Goal: Task Accomplishment & Management: Manage account settings

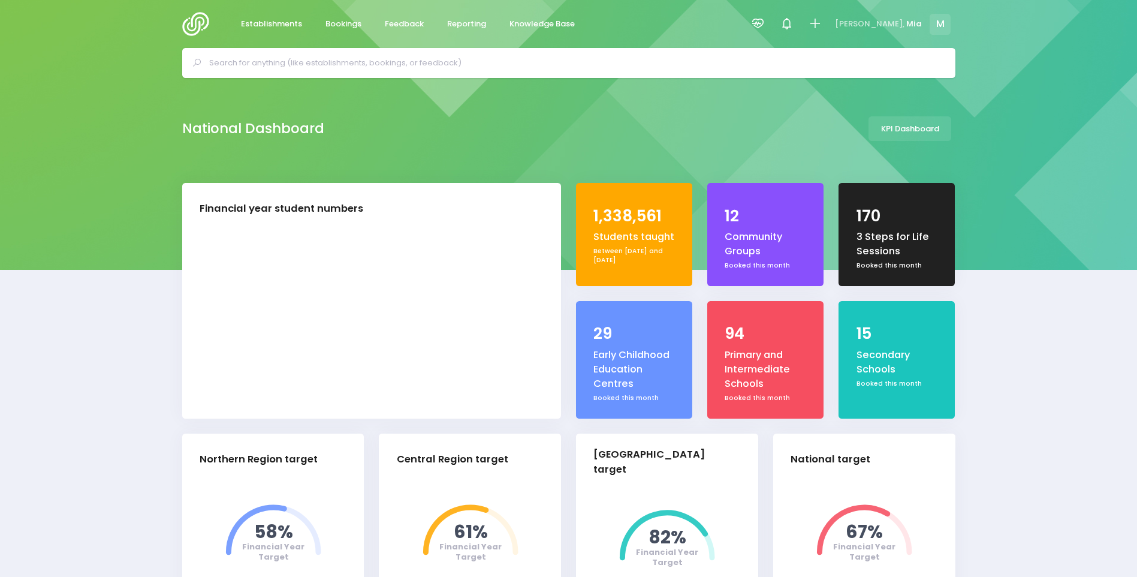
select select "5"
click at [474, 15] on link "Reporting" at bounding box center [467, 24] width 59 height 23
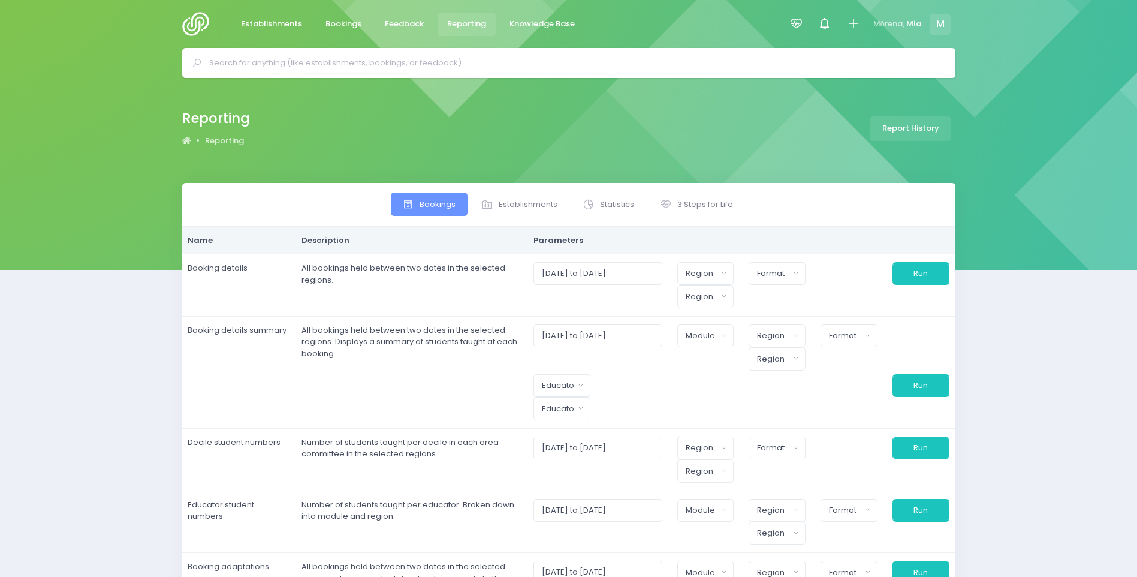
select select
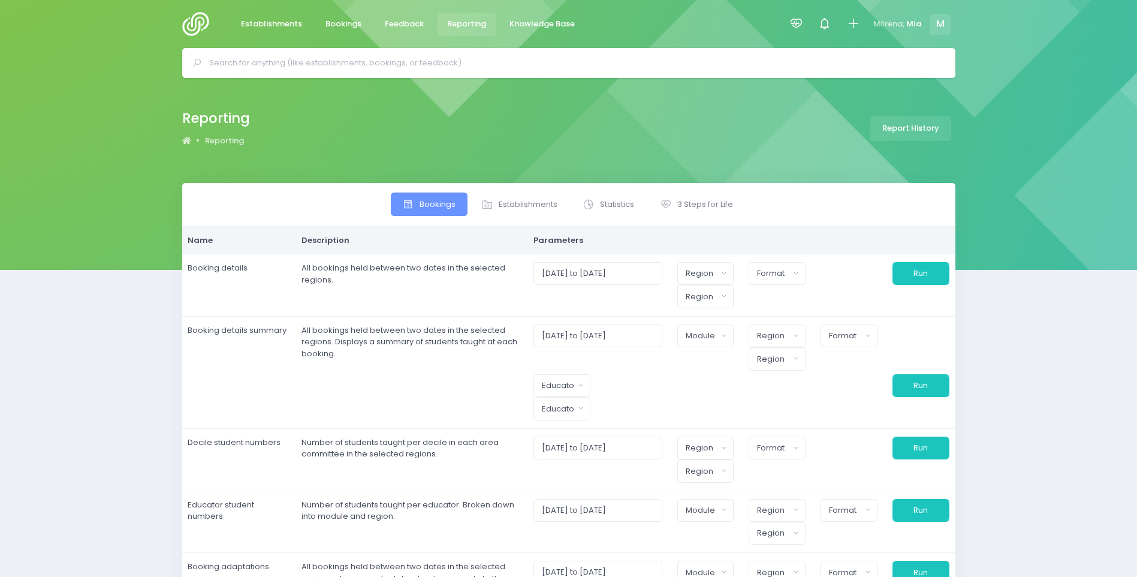
select select
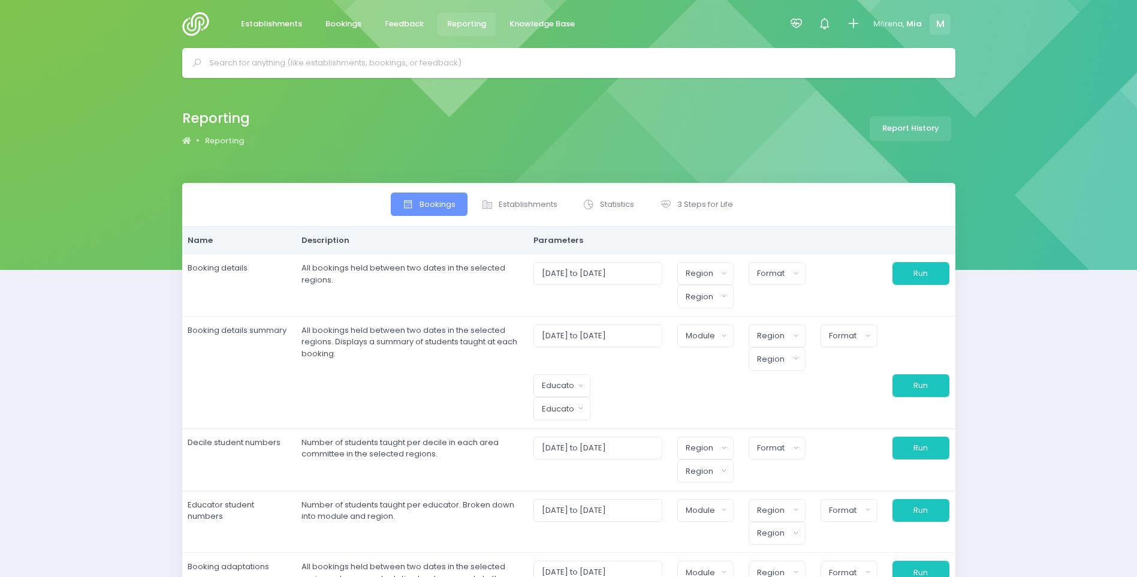
select select
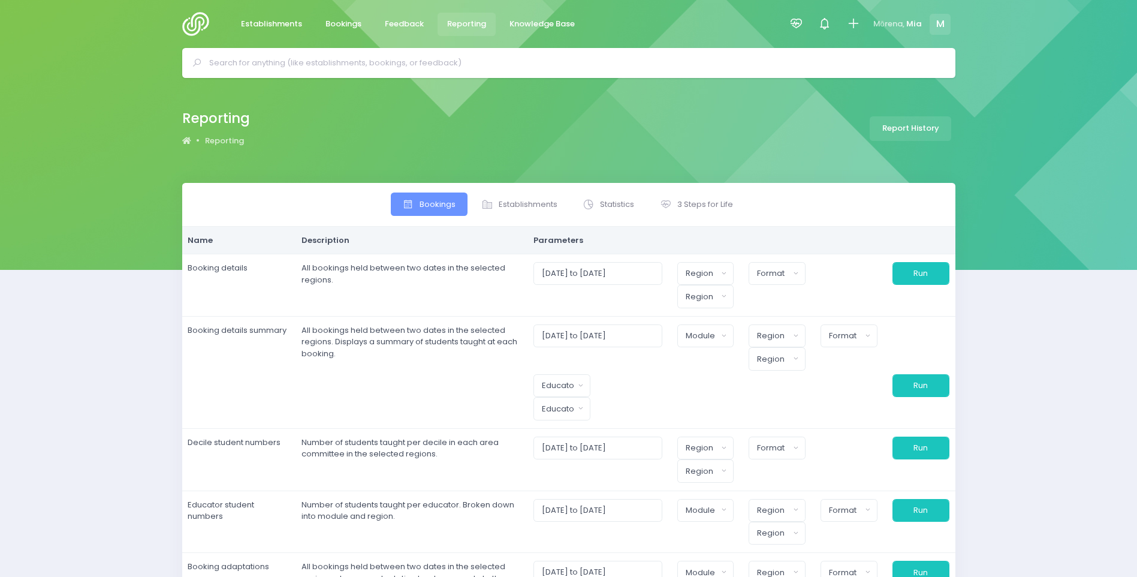
select select
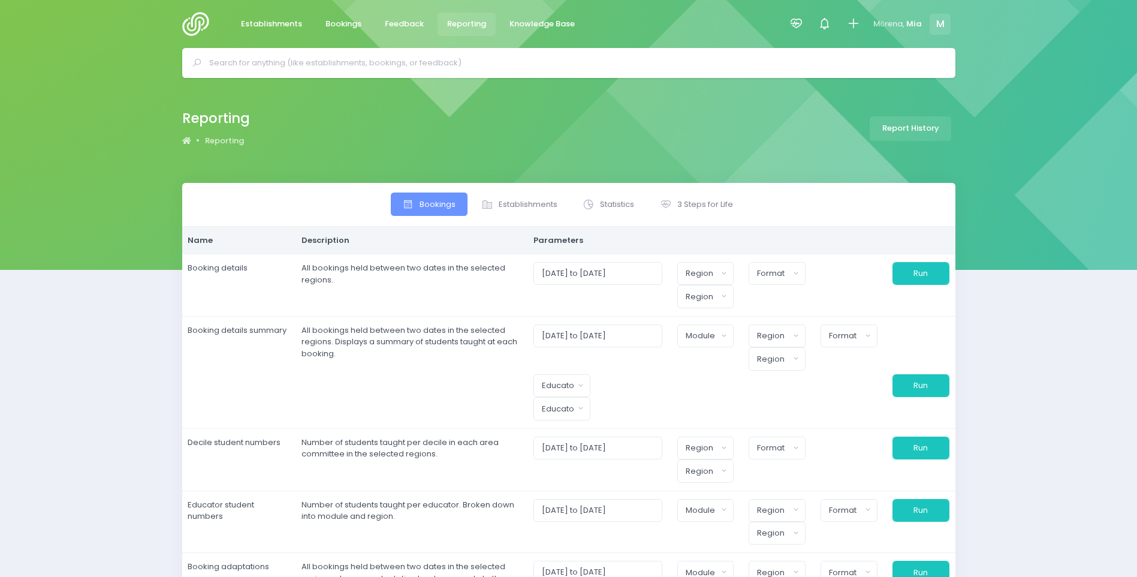
select select
click at [797, 28] on icon at bounding box center [796, 24] width 14 height 14
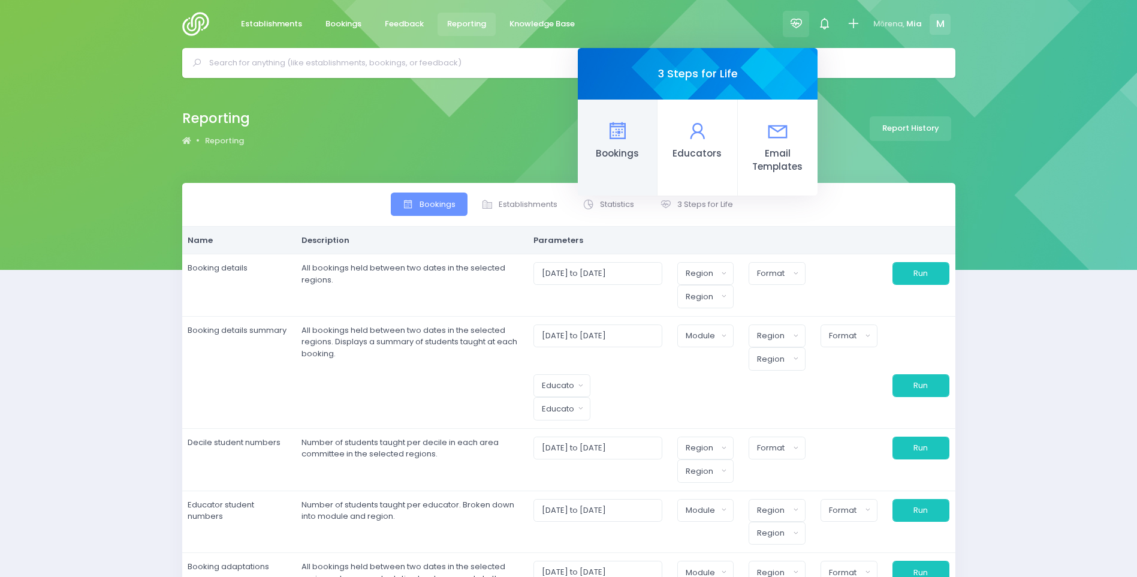
click at [601, 150] on span "Bookings" at bounding box center [617, 154] width 60 height 14
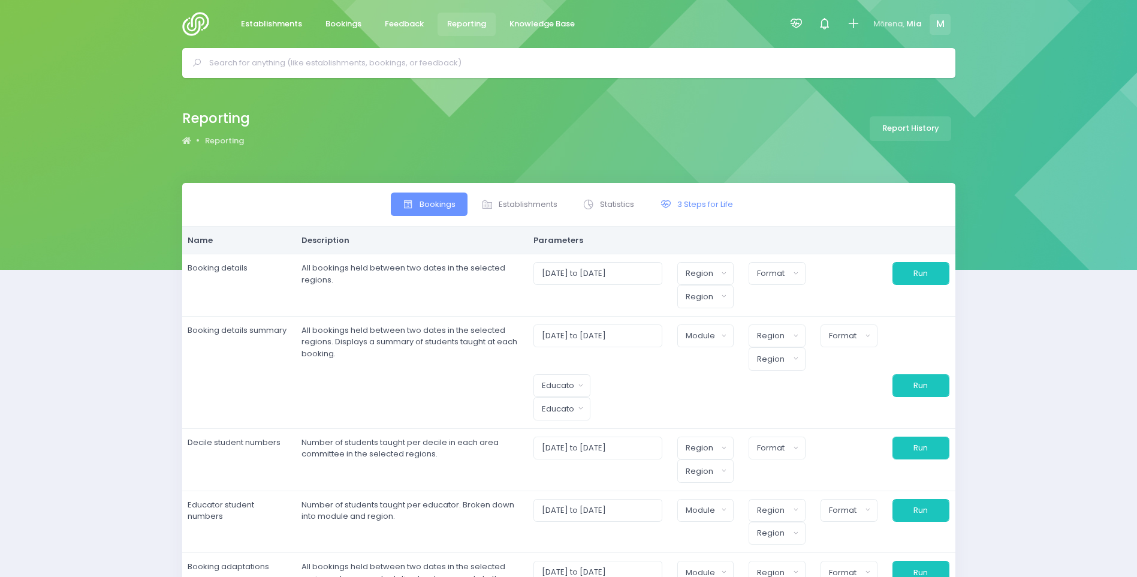
click at [699, 202] on span "3 Steps for Life" at bounding box center [705, 204] width 56 height 12
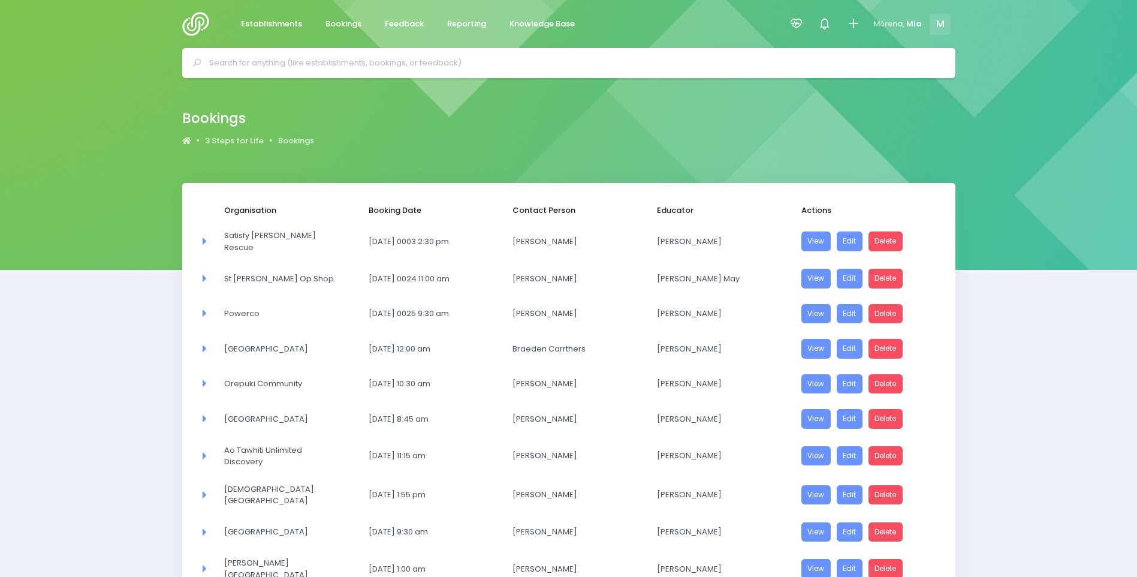
select select "20"
click at [453, 26] on span "Reporting" at bounding box center [466, 24] width 39 height 12
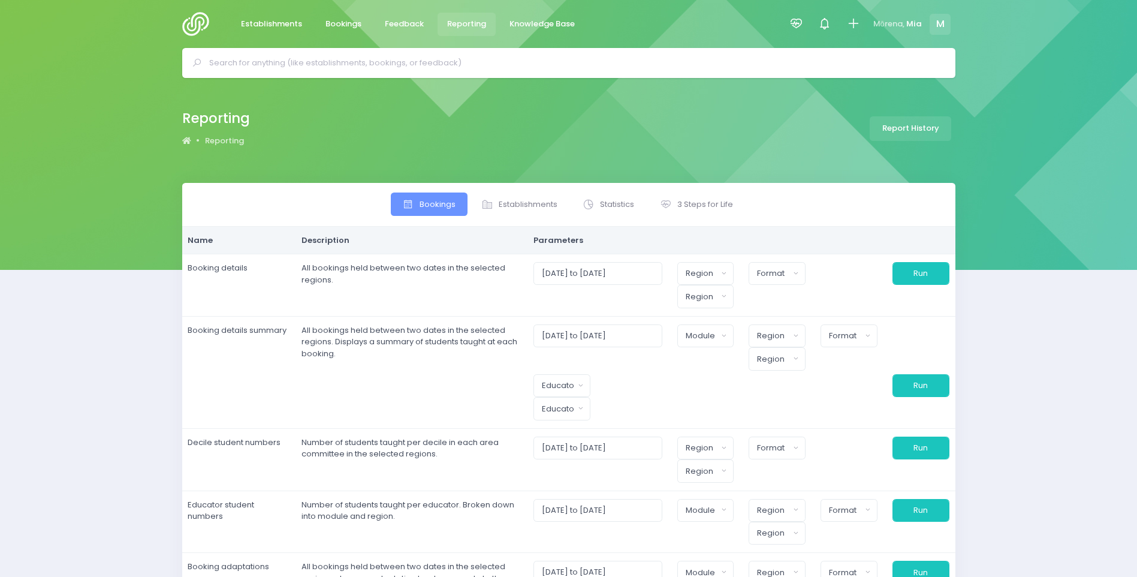
select select
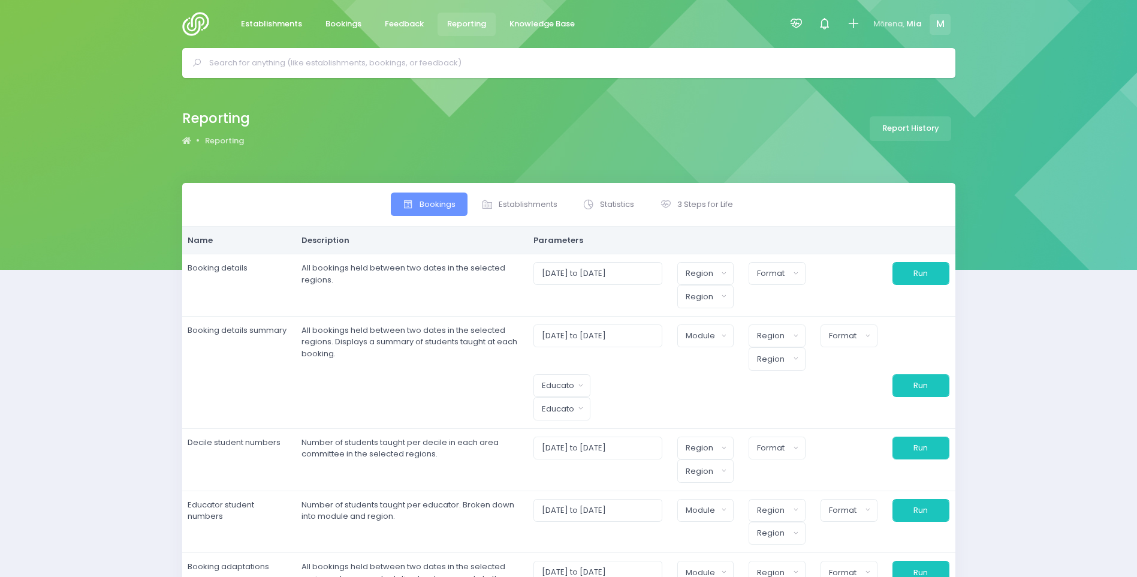
select select
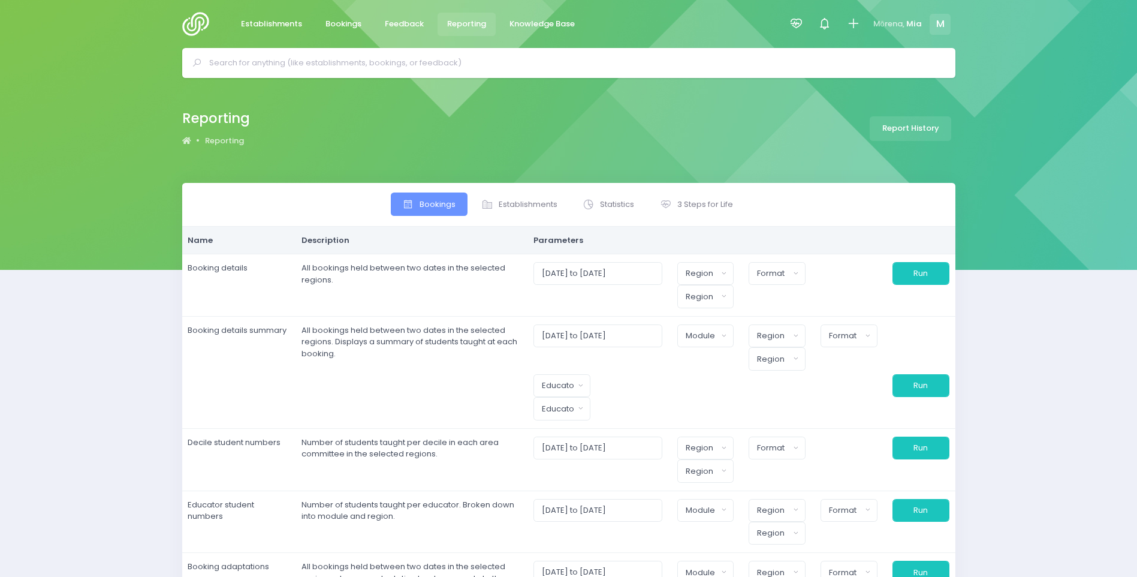
select select
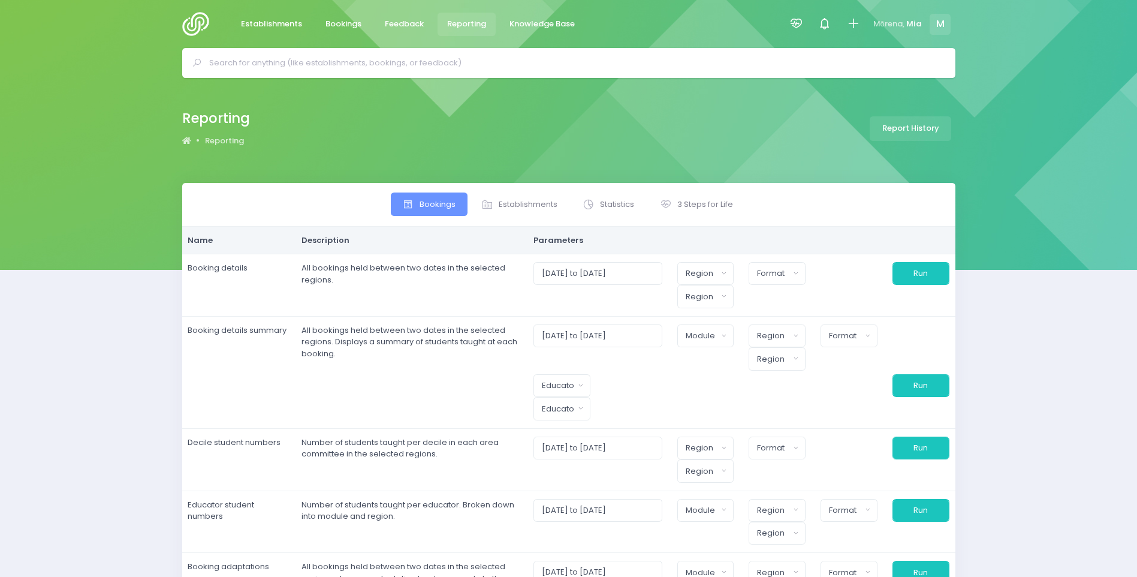
select select
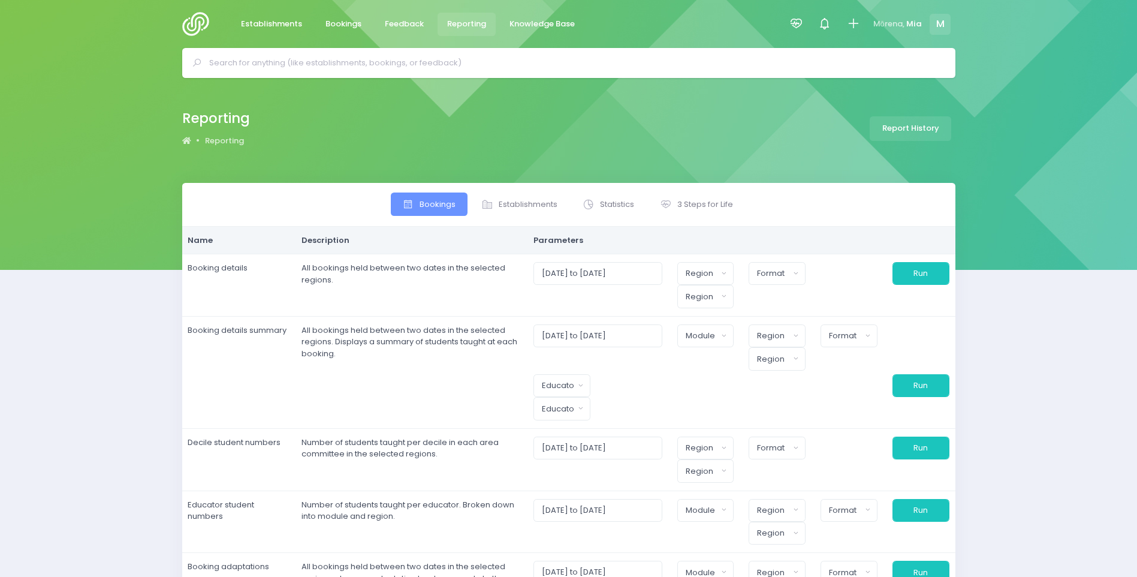
select select
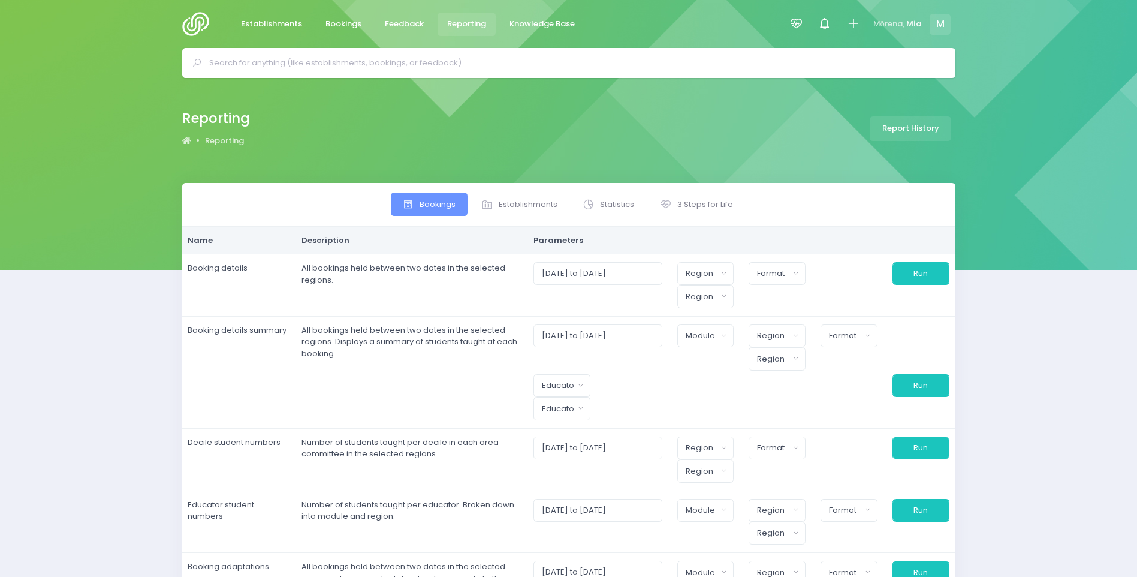
select select
click at [693, 199] on span "3 Steps for Life" at bounding box center [705, 204] width 56 height 12
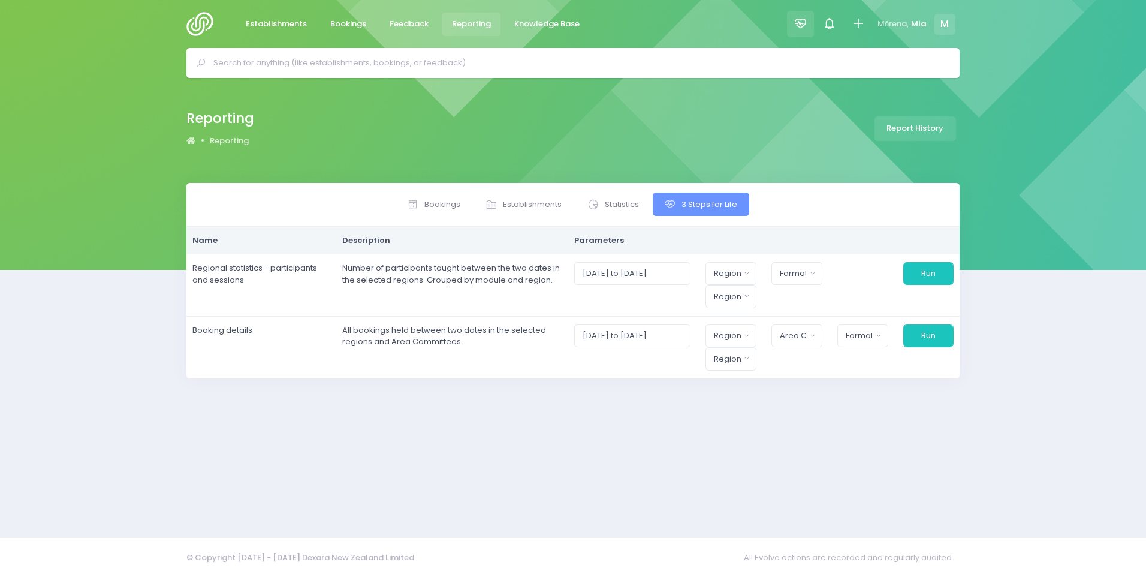
click at [794, 15] on div at bounding box center [800, 24] width 27 height 27
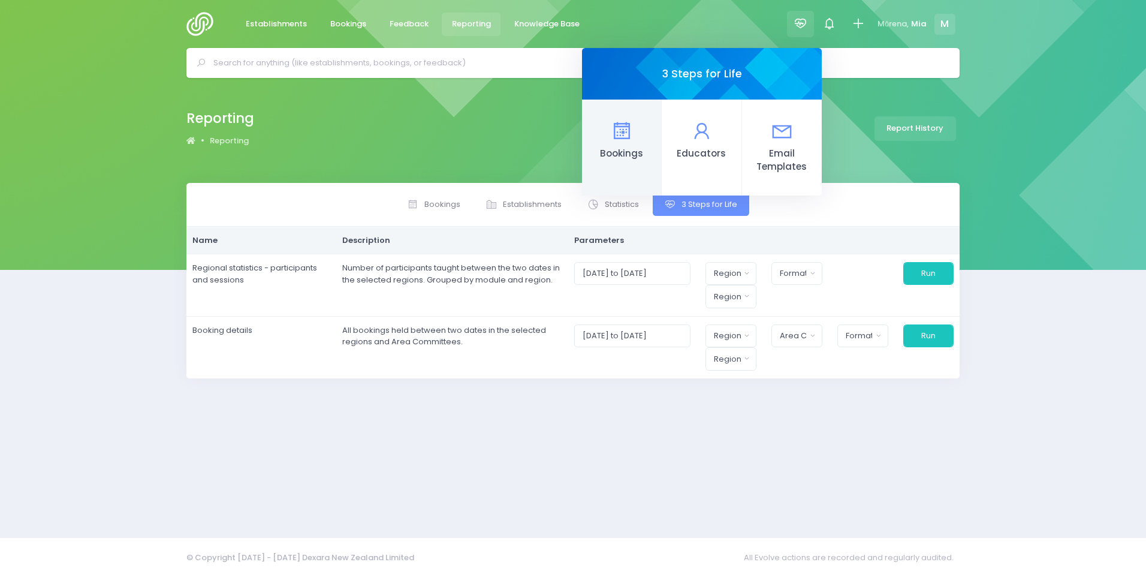
click at [621, 122] on icon at bounding box center [621, 130] width 23 height 23
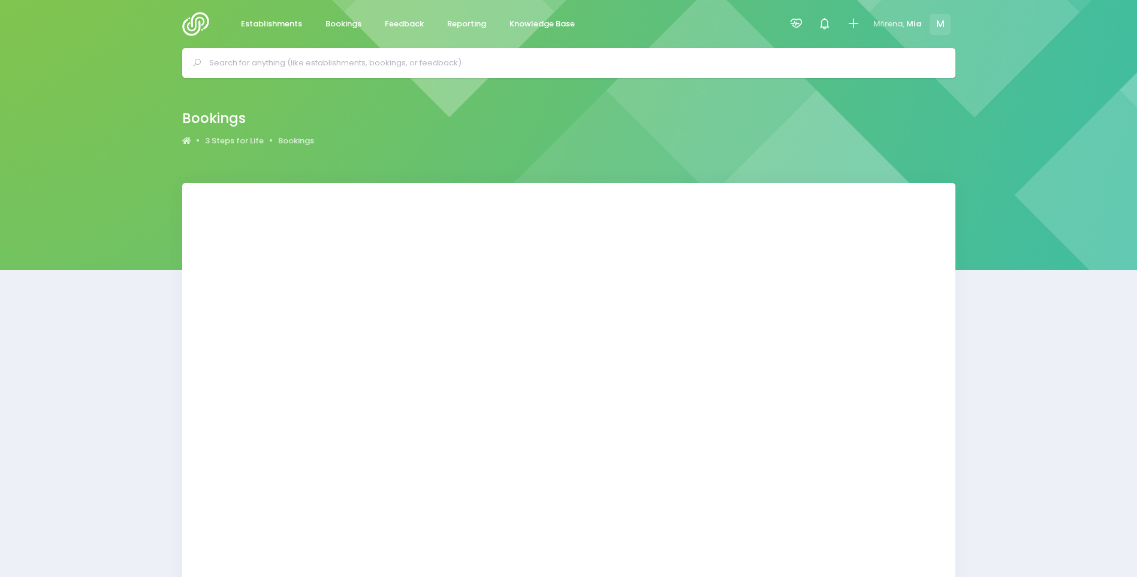
select select "20"
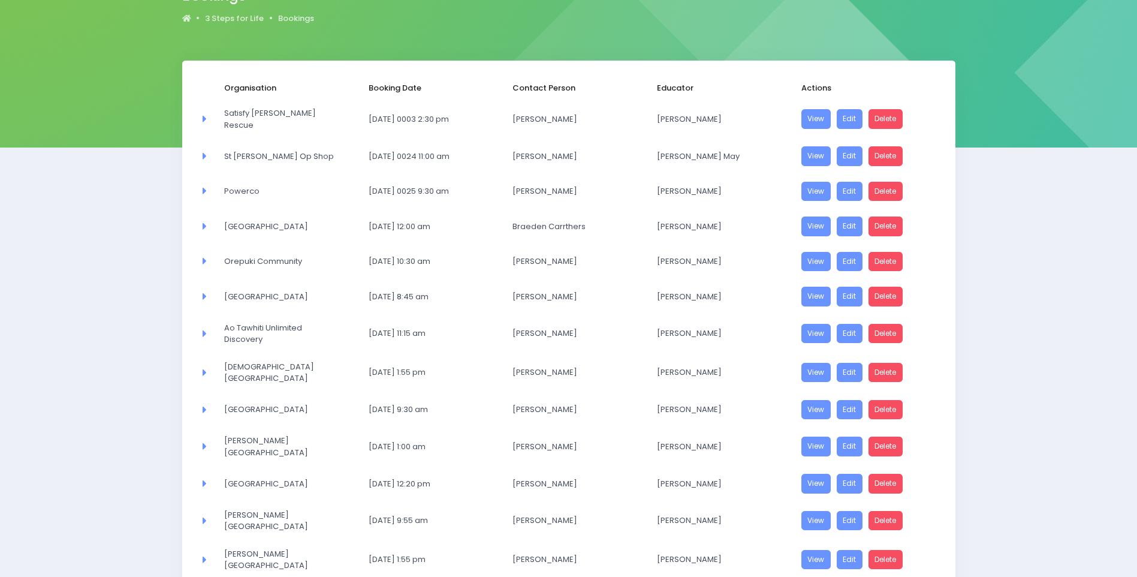
scroll to position [457, 0]
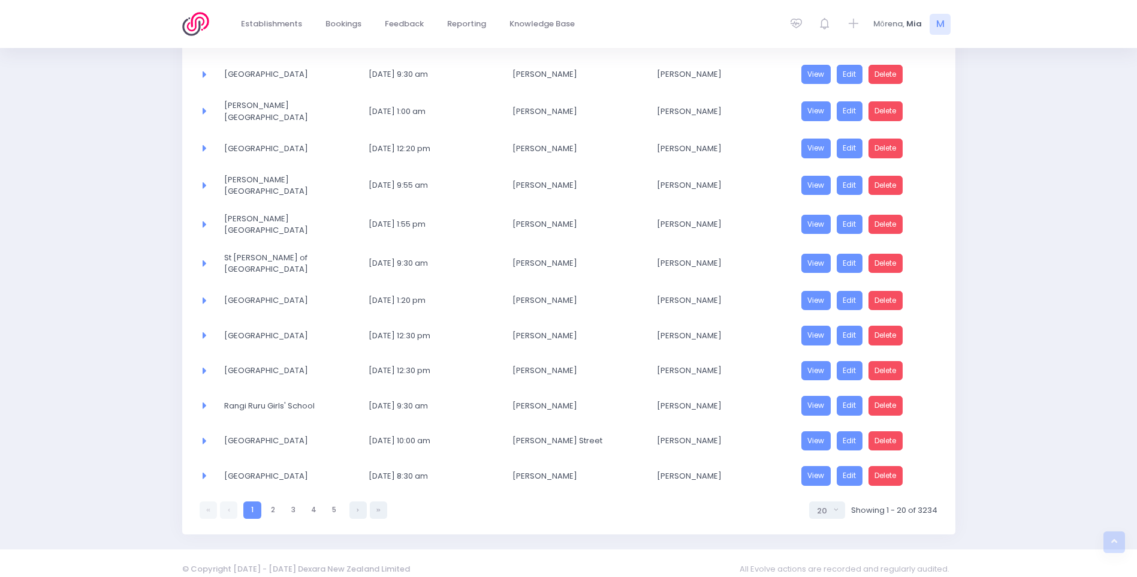
click at [387, 506] on li at bounding box center [378, 509] width 17 height 17
click at [384, 501] on link at bounding box center [378, 509] width 17 height 17
select select "20"
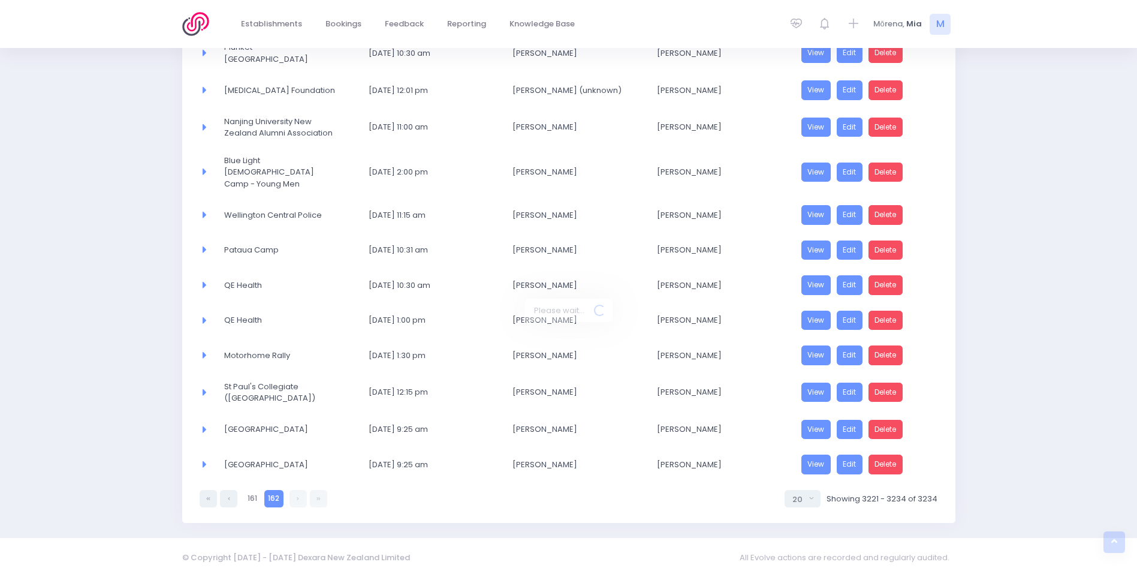
scroll to position [243, 0]
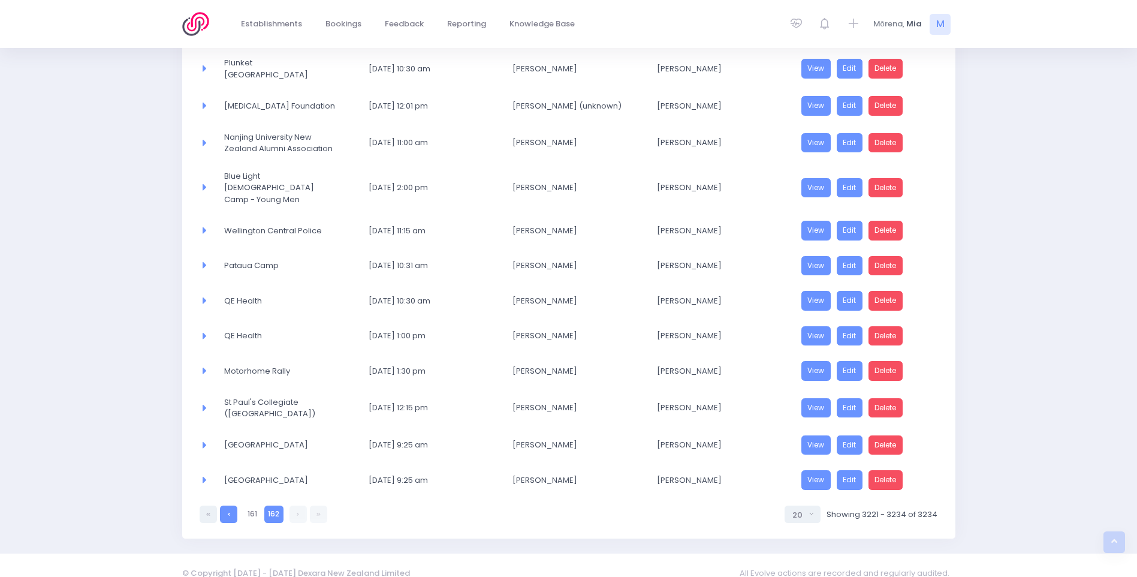
click at [230, 505] on link at bounding box center [228, 513] width 17 height 17
select select "20"
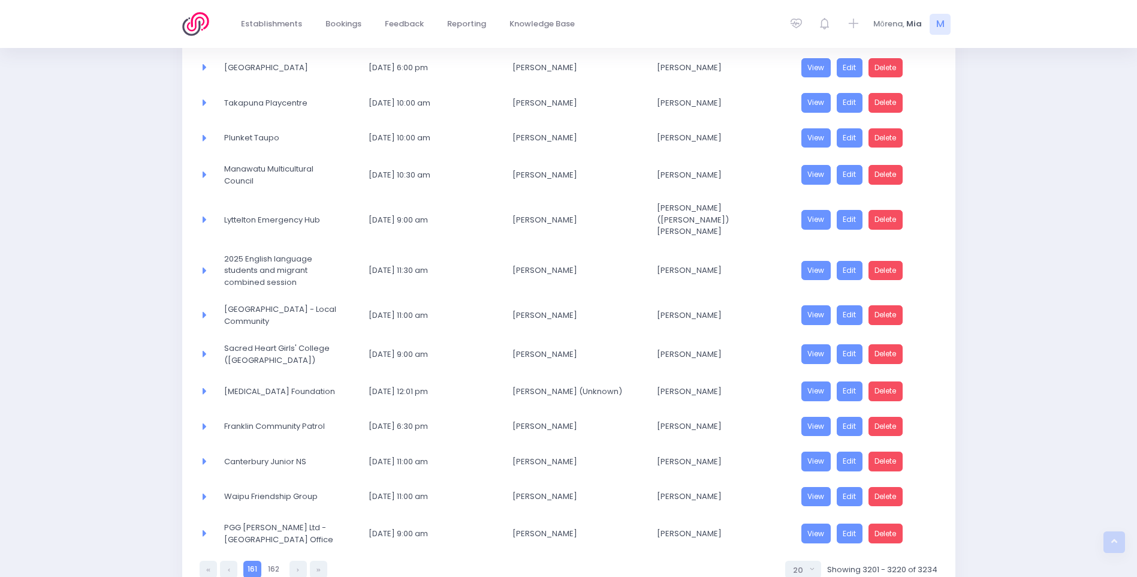
scroll to position [480, 0]
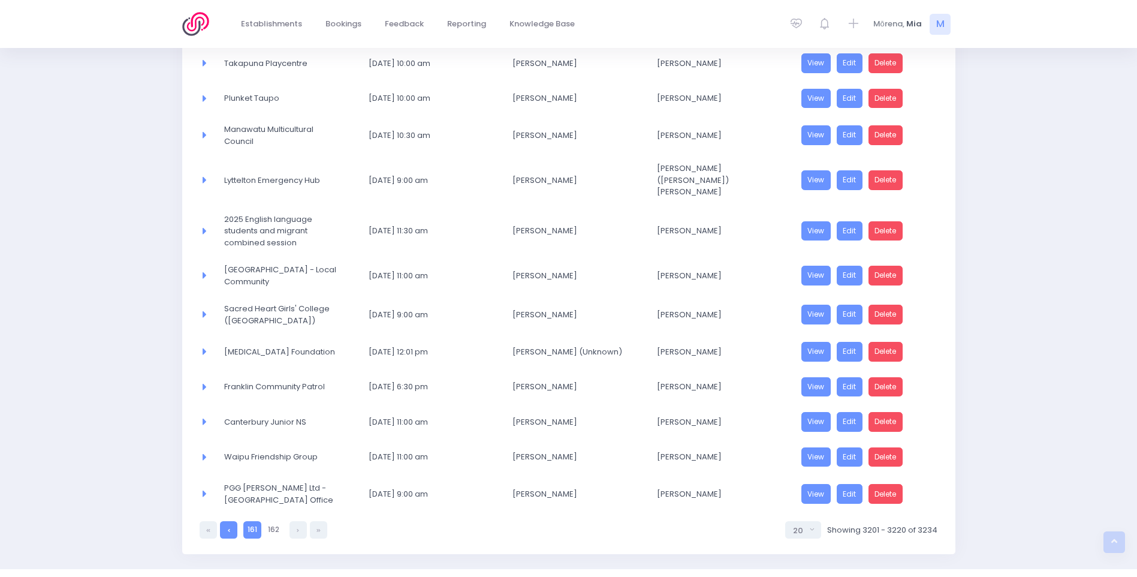
click at [224, 521] on link at bounding box center [228, 529] width 17 height 17
select select "20"
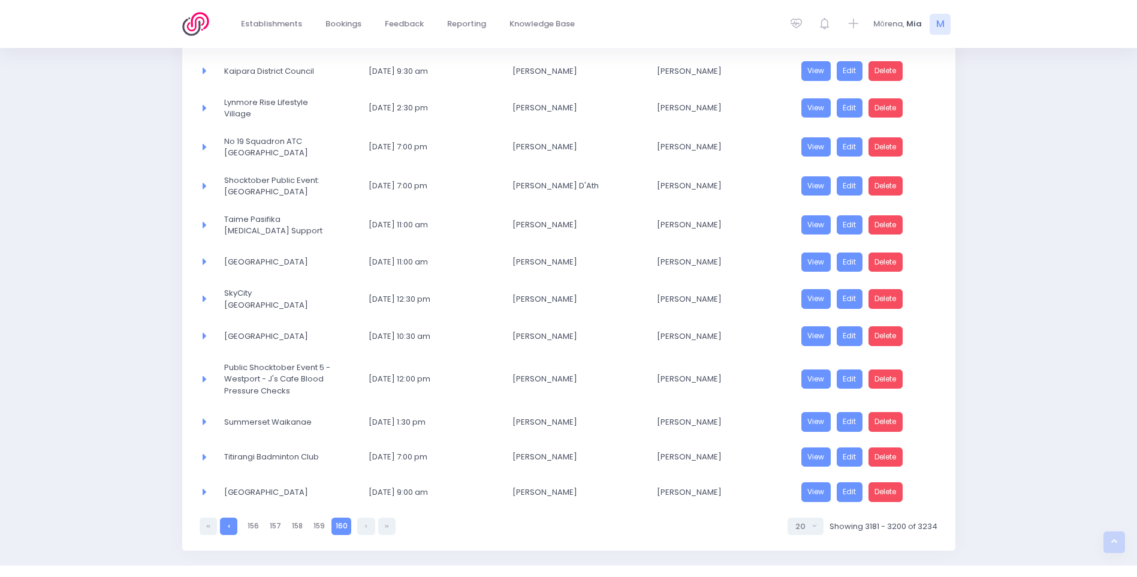
click at [227, 517] on link at bounding box center [228, 525] width 17 height 17
select select "20"
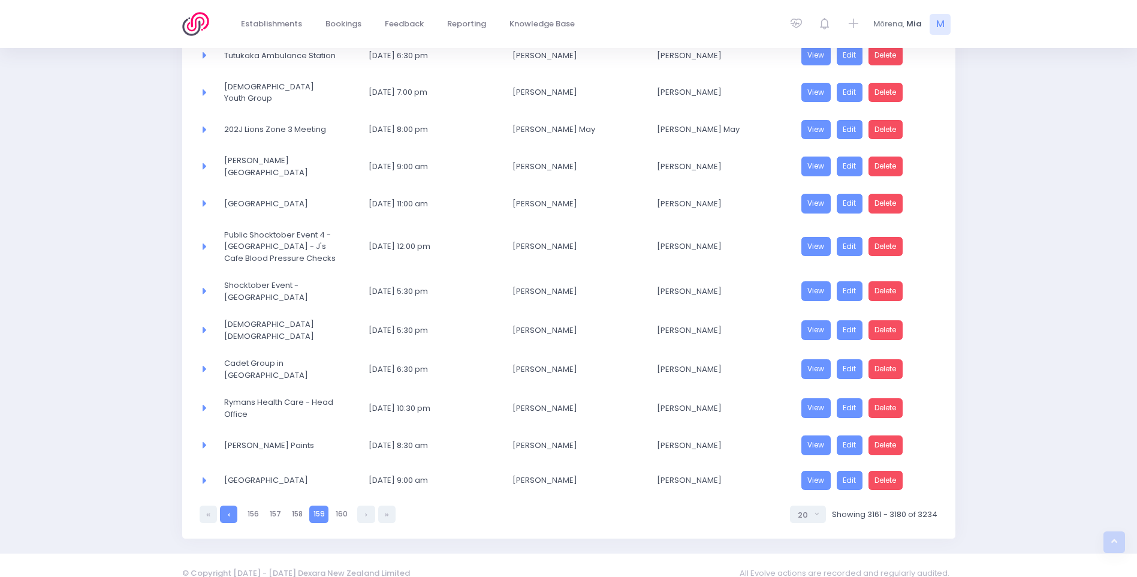
click at [228, 505] on link at bounding box center [228, 513] width 17 height 17
select select "20"
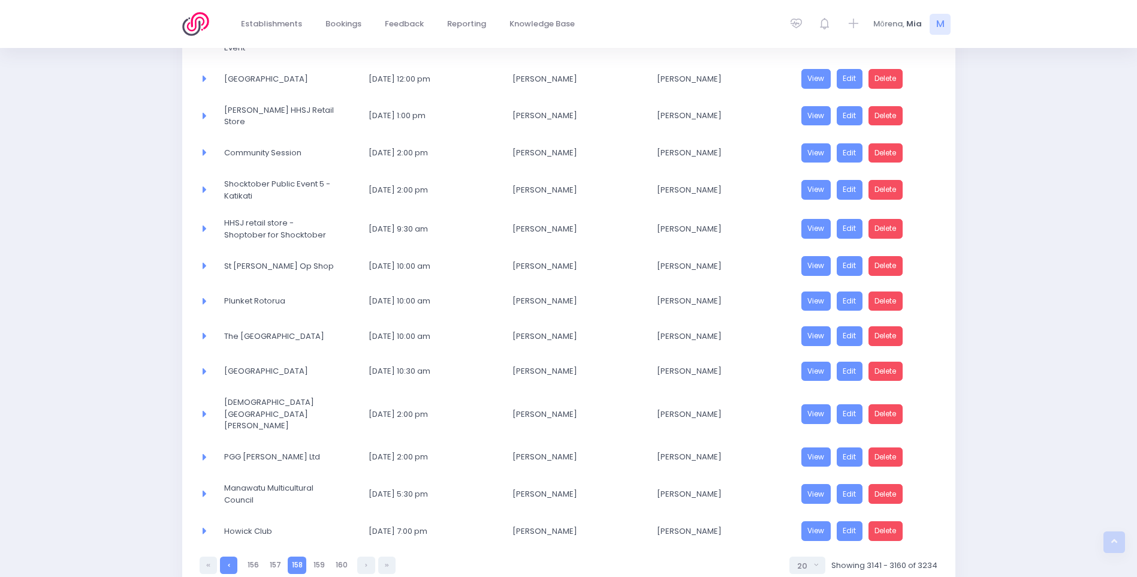
click at [229, 556] on link at bounding box center [228, 564] width 17 height 17
select select "20"
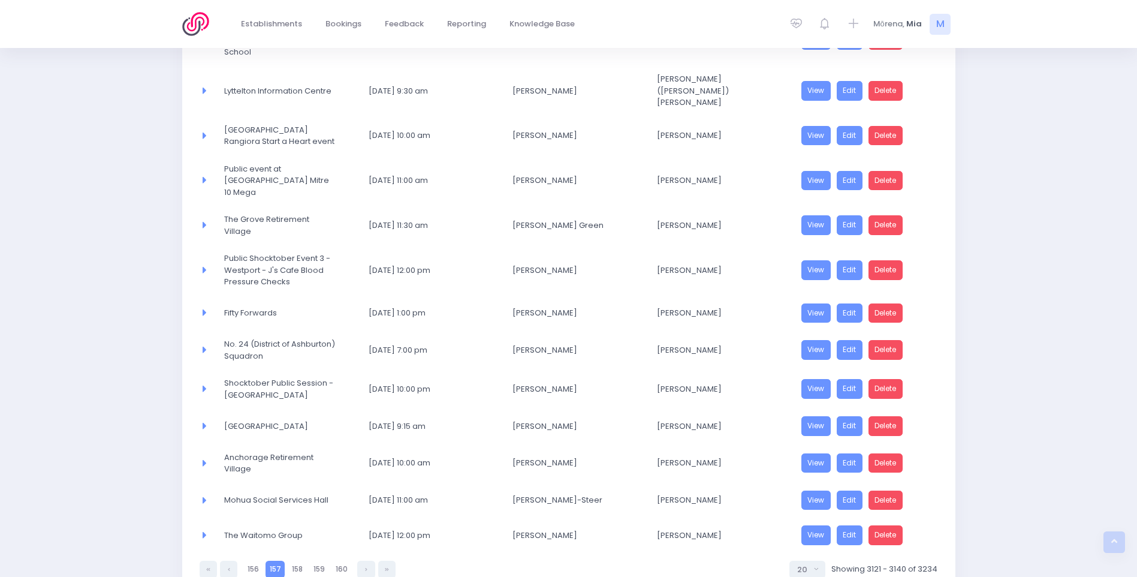
scroll to position [496, 0]
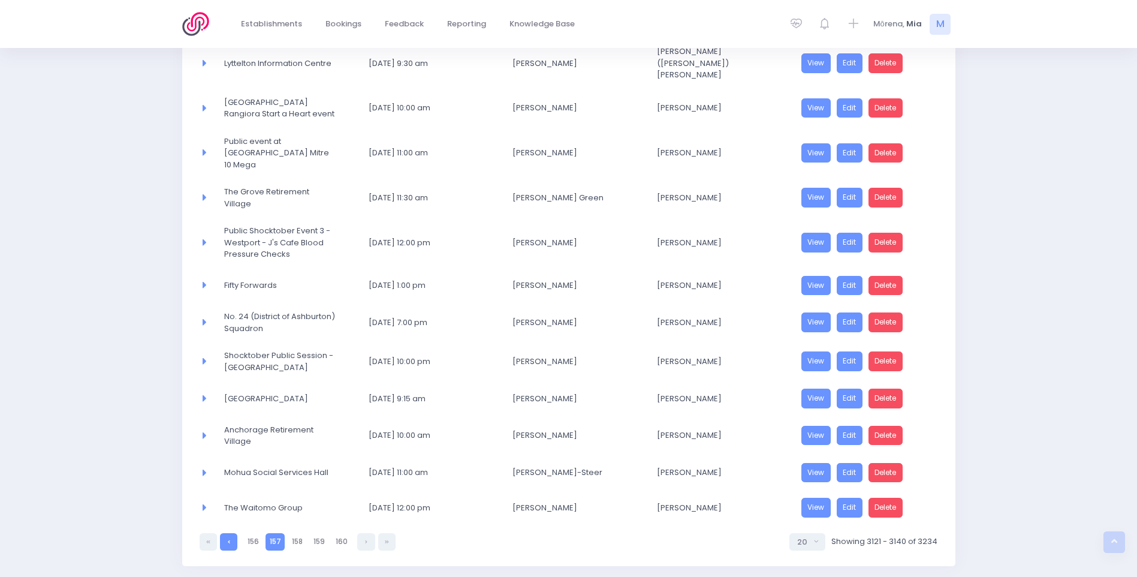
click at [231, 533] on link at bounding box center [228, 541] width 17 height 17
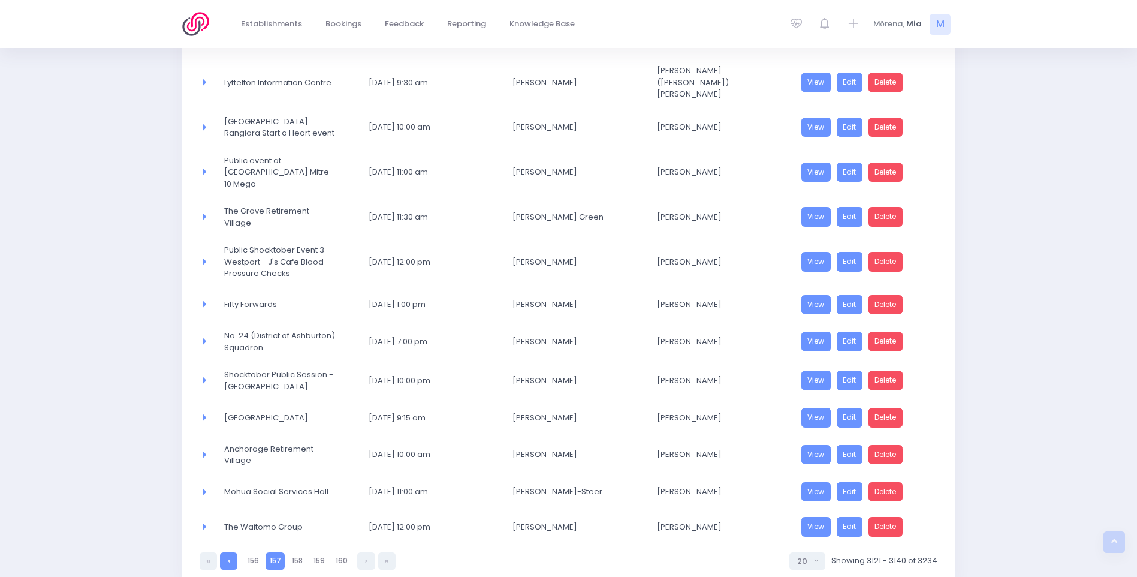
select select "20"
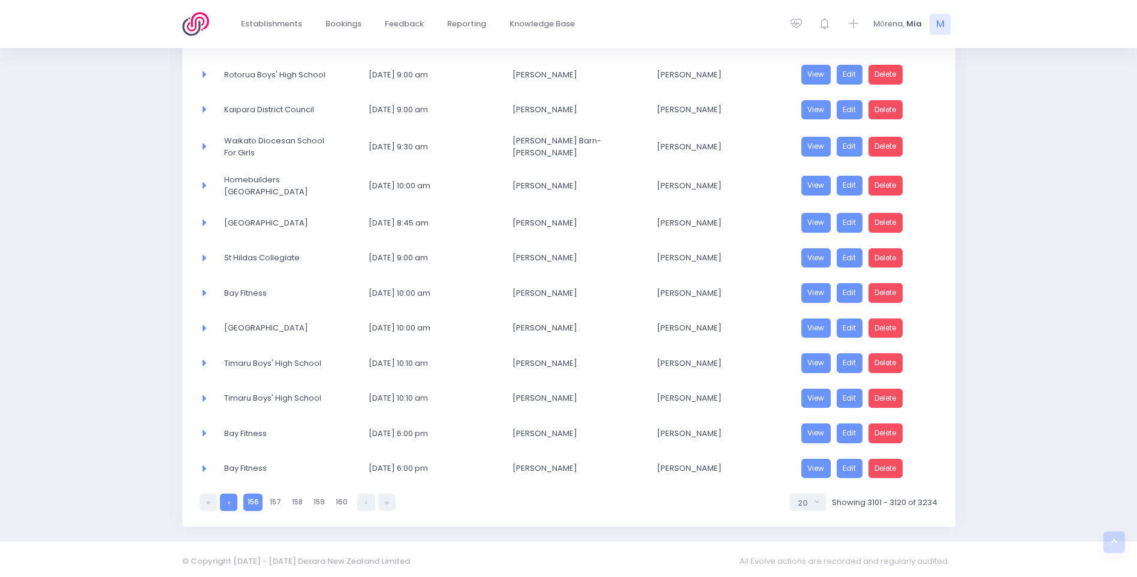
click at [233, 504] on link at bounding box center [228, 501] width 17 height 17
select select "20"
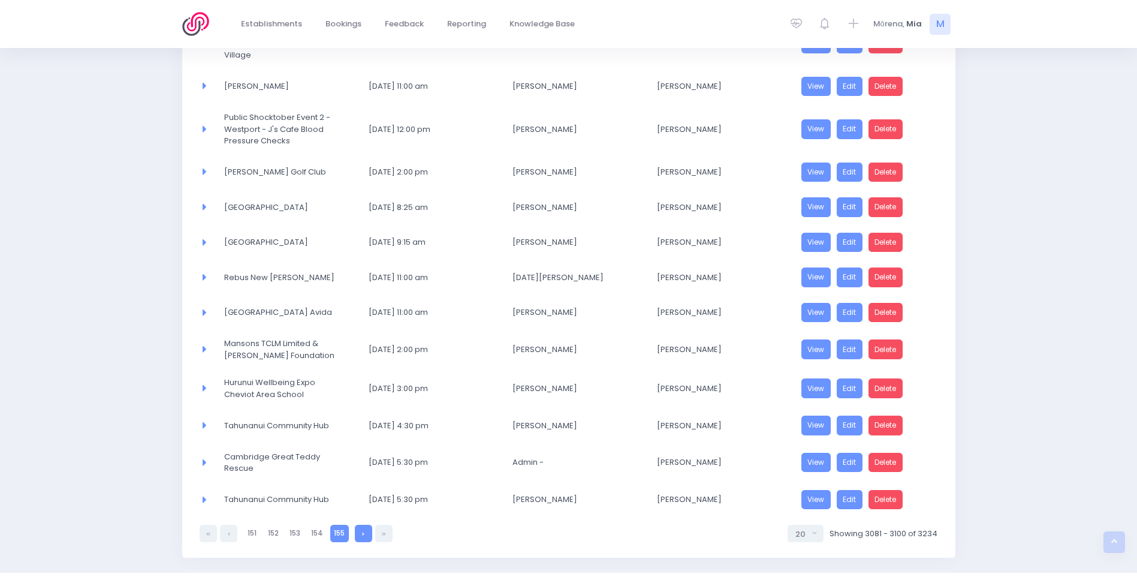
click at [361, 533] on link at bounding box center [363, 532] width 17 height 17
select select "20"
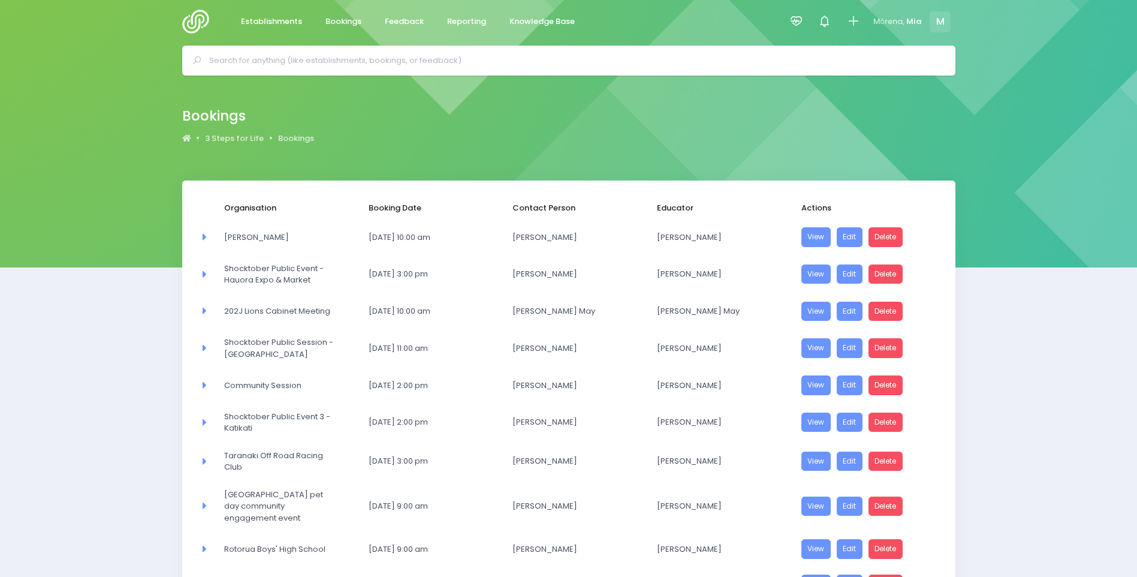
scroll to position [0, 0]
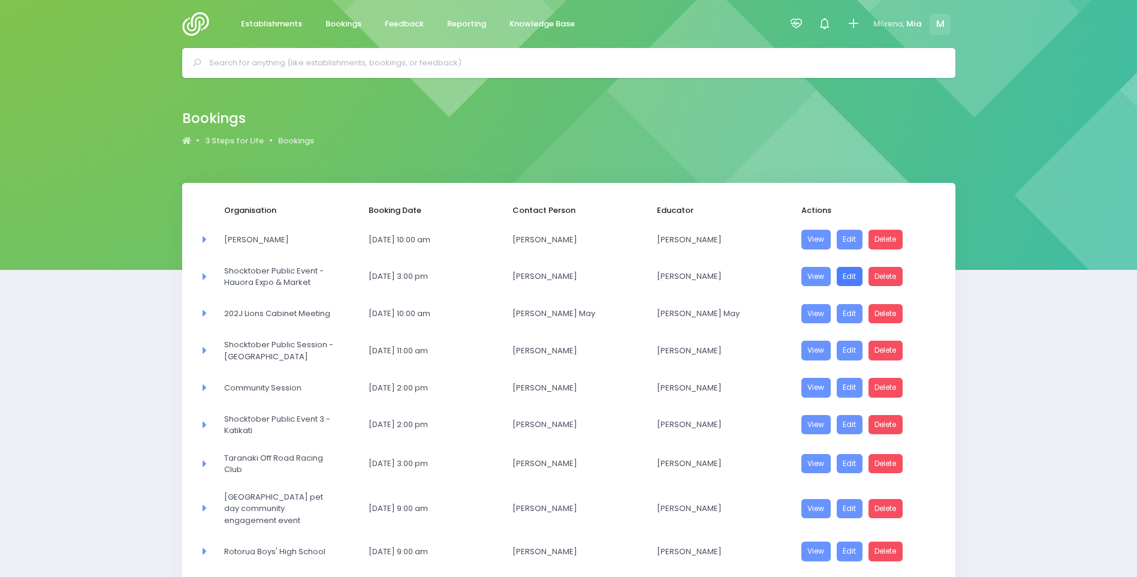
click at [846, 273] on link "Edit" at bounding box center [850, 277] width 26 height 20
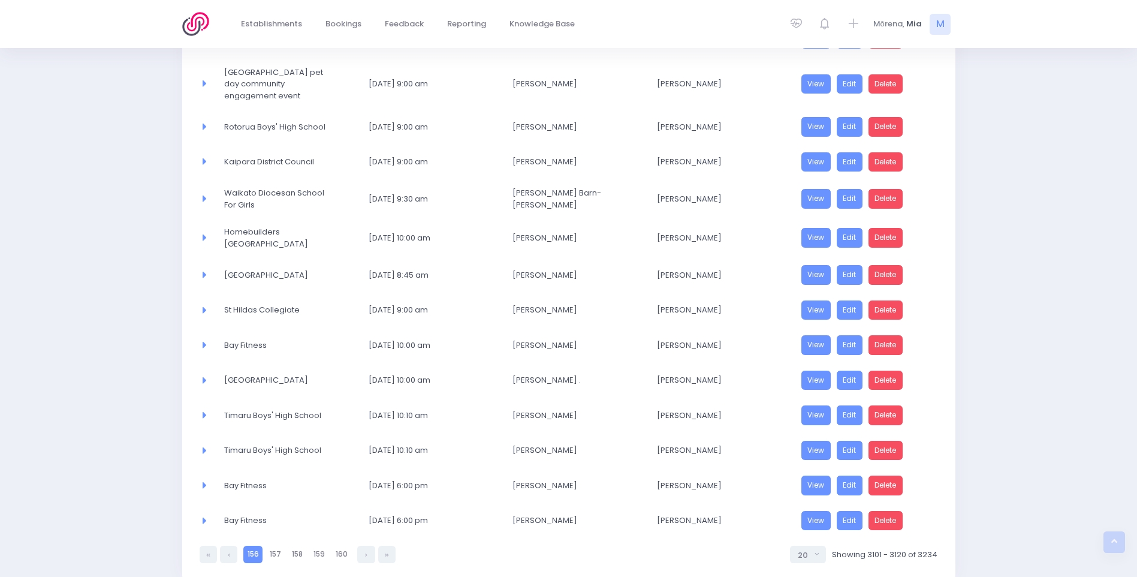
scroll to position [477, 0]
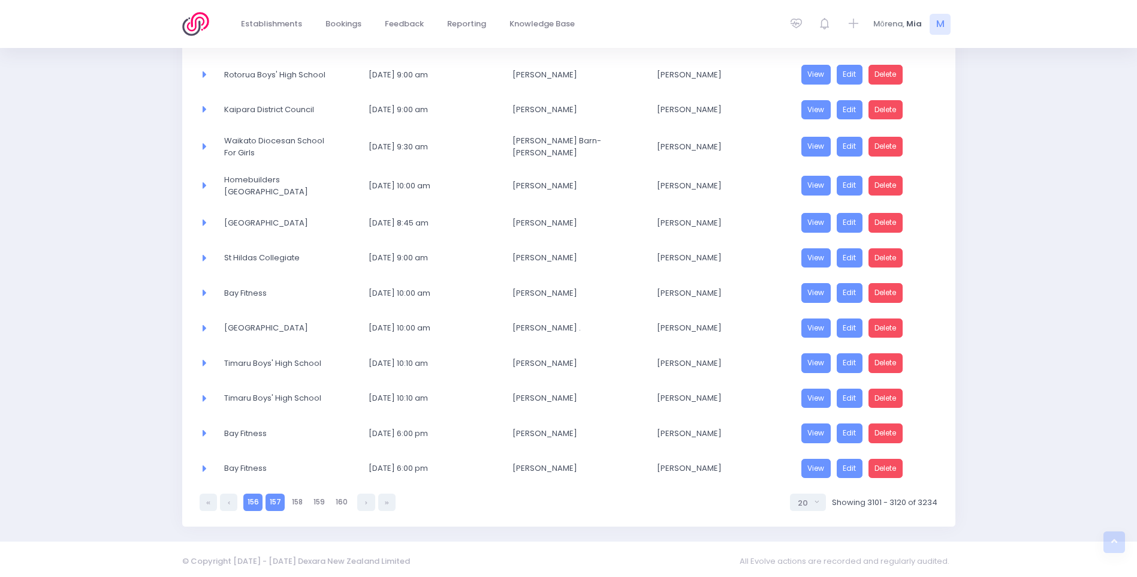
click at [271, 496] on link "157" at bounding box center [275, 501] width 19 height 17
select select "20"
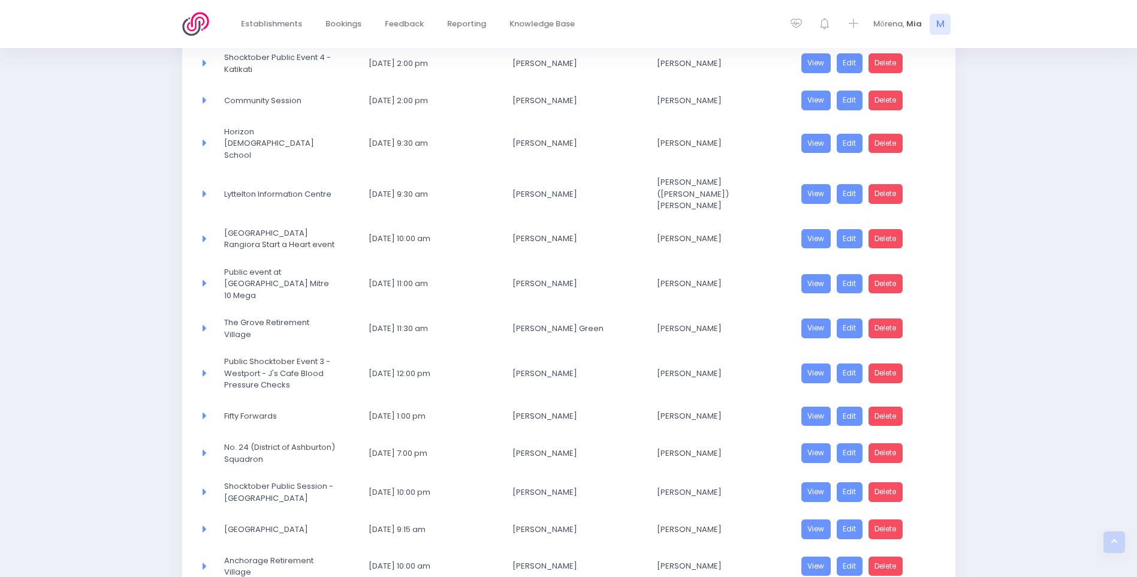
scroll to position [496, 0]
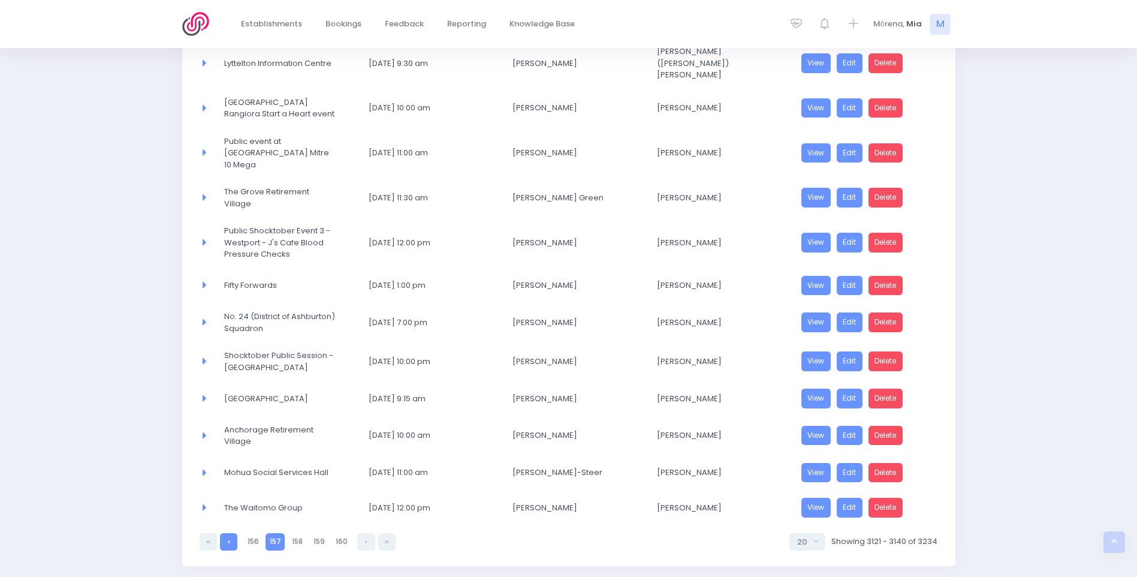
click at [230, 533] on link at bounding box center [228, 541] width 17 height 17
select select "20"
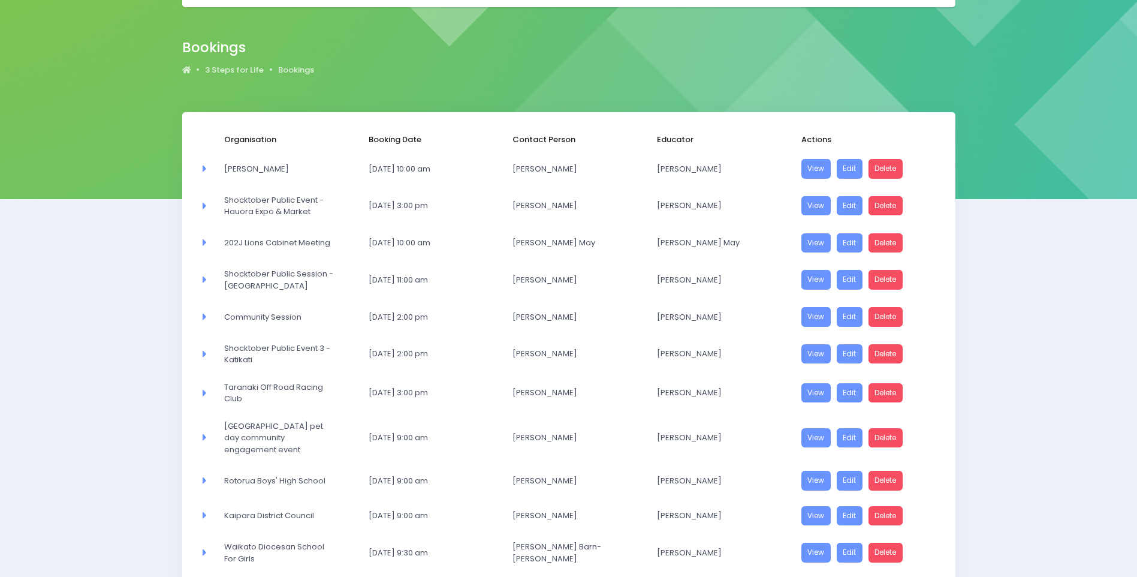
scroll to position [57, 0]
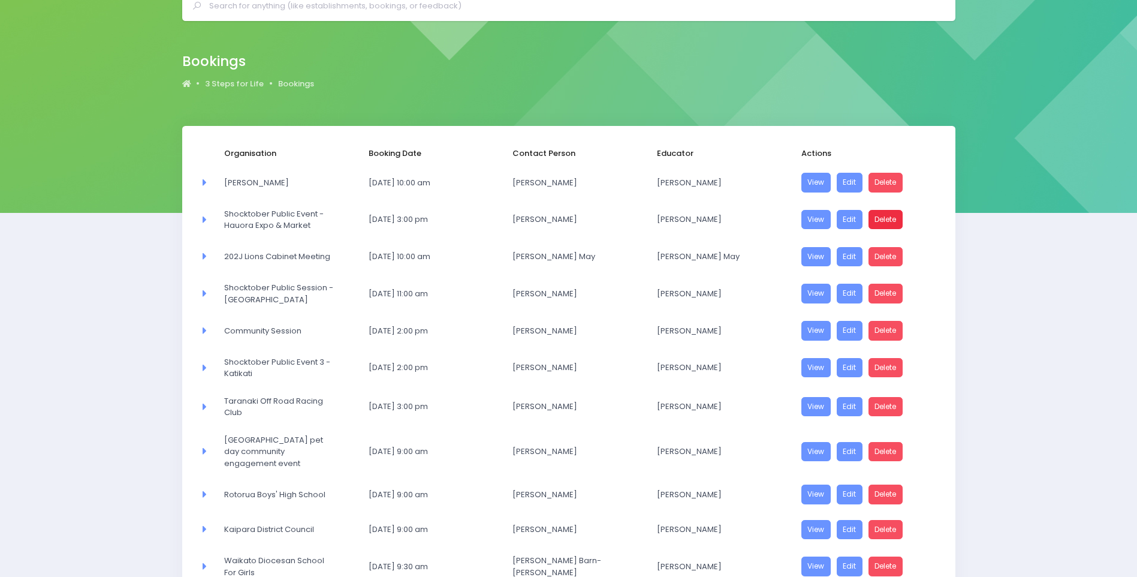
click at [884, 225] on link "Delete" at bounding box center [886, 220] width 35 height 20
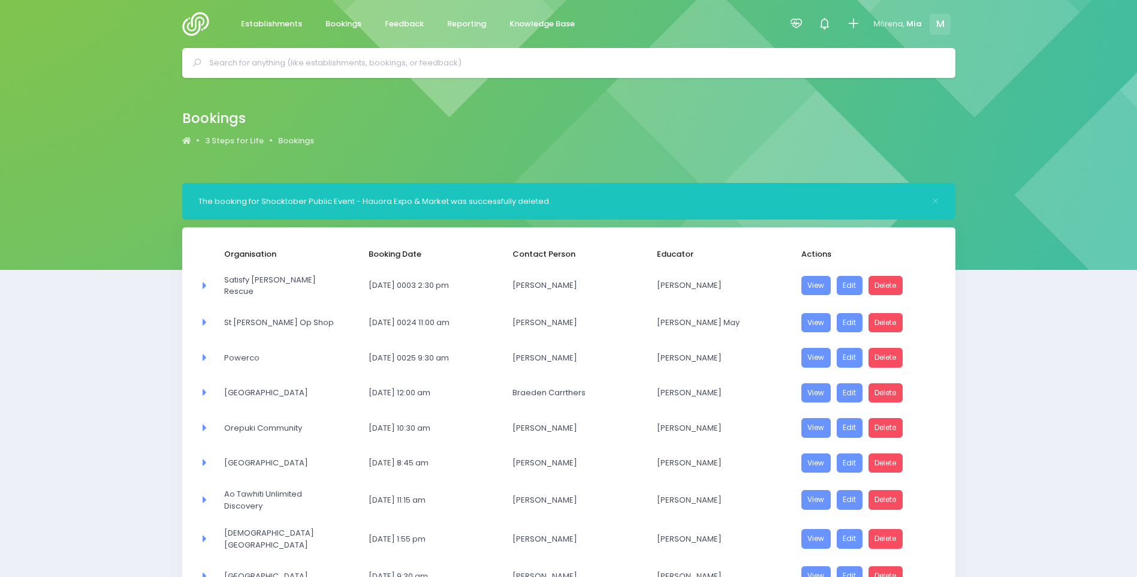
select select "20"
